Goal: Information Seeking & Learning: Understand process/instructions

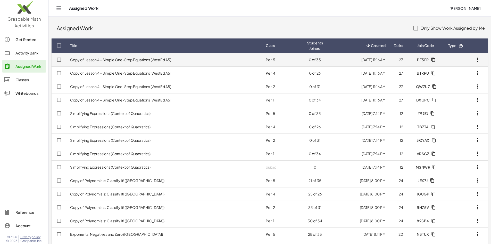
click at [137, 60] on link "Copy of Lesson 4 – Simple One-Step Equations [WestEd A5]" at bounding box center [120, 59] width 101 height 5
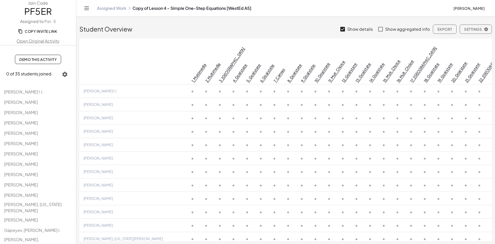
click at [35, 58] on span "Demo This Activity" at bounding box center [37, 59] width 37 height 5
click at [38, 60] on span "Demo This Activity" at bounding box center [37, 59] width 37 height 5
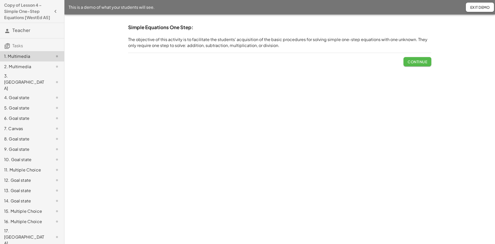
click at [415, 60] on span "Continue" at bounding box center [418, 61] width 20 height 5
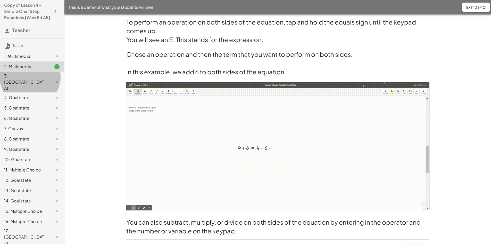
click at [20, 82] on div "3. [GEOGRAPHIC_DATA]" at bounding box center [25, 82] width 42 height 19
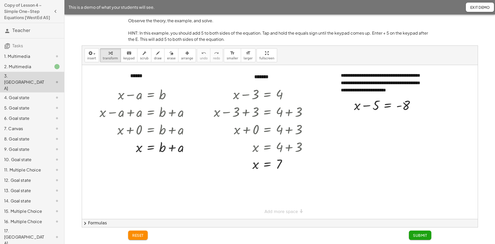
click at [26, 94] on div "4. Goal state" at bounding box center [25, 97] width 42 height 6
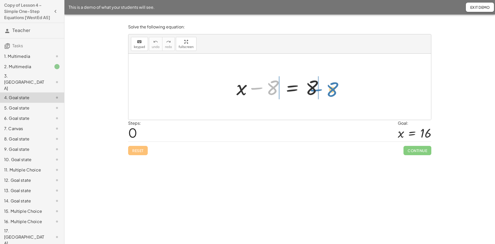
drag, startPoint x: 269, startPoint y: 89, endPoint x: 329, endPoint y: 91, distance: 59.6
click at [329, 91] on div at bounding box center [282, 86] width 96 height 27
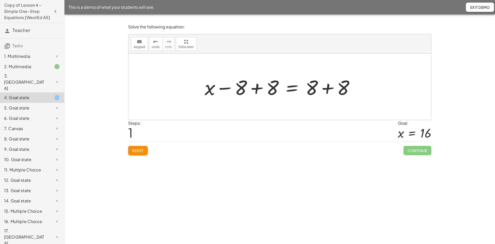
click at [328, 87] on div at bounding box center [281, 86] width 159 height 27
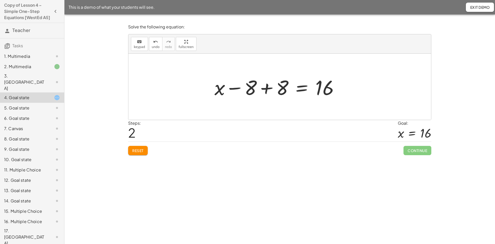
click at [254, 89] on div at bounding box center [279, 86] width 134 height 27
click at [269, 90] on div at bounding box center [282, 86] width 134 height 27
